Goal: Task Accomplishment & Management: Manage account settings

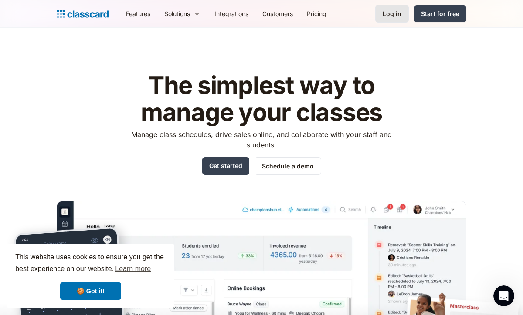
click at [392, 12] on div "Log in" at bounding box center [391, 13] width 19 height 9
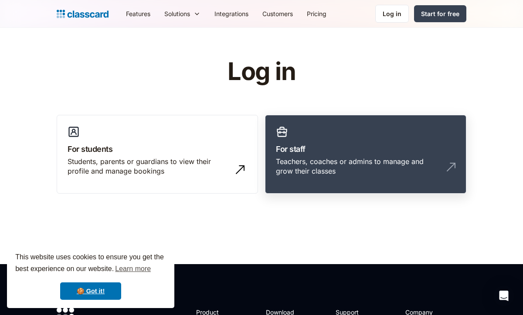
click at [314, 137] on link "For staff Teachers, coaches or admins to manage and grow their classes" at bounding box center [365, 154] width 201 height 79
